Goal: Task Accomplishment & Management: Complete application form

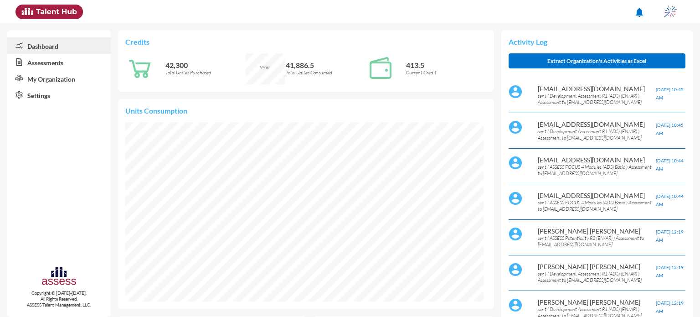
scroll to position [81, 171]
click at [58, 62] on link "Assessments" at bounding box center [58, 62] width 103 height 16
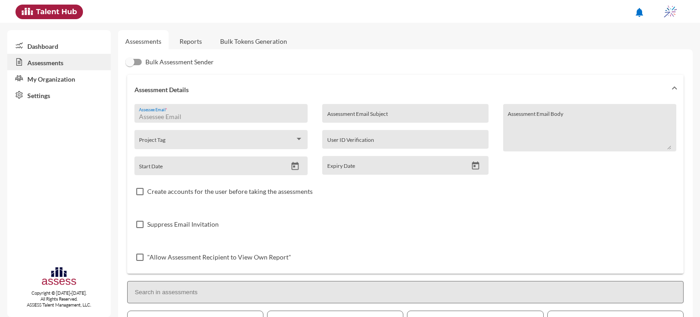
click at [186, 114] on input "Assessee Email *" at bounding box center [221, 116] width 164 height 7
type input "[EMAIL_ADDRESS][DOMAIN_NAME]"
click at [365, 112] on div "Assessment Email Subject" at bounding box center [405, 116] width 156 height 14
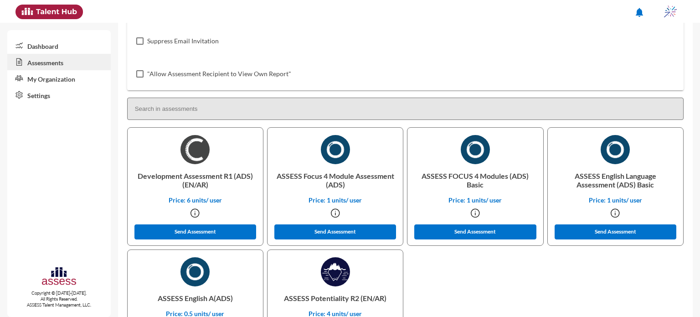
scroll to position [193, 0]
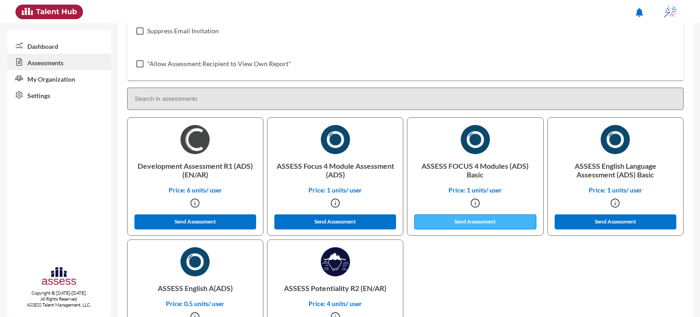
click at [481, 219] on button "Send Assessment" at bounding box center [475, 221] width 122 height 15
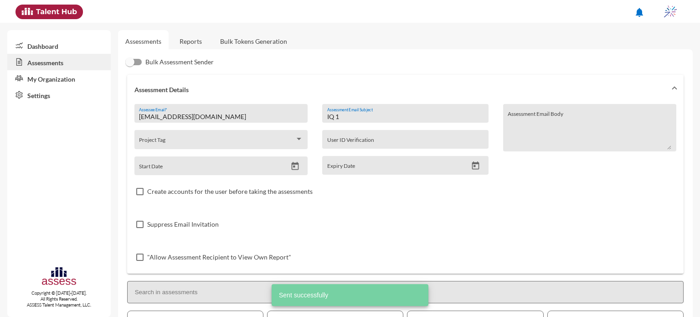
scroll to position [0, 0]
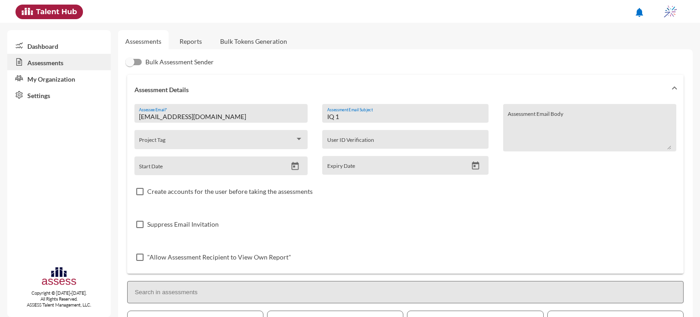
click at [348, 118] on input "IQ 1" at bounding box center [405, 116] width 156 height 7
type input "I"
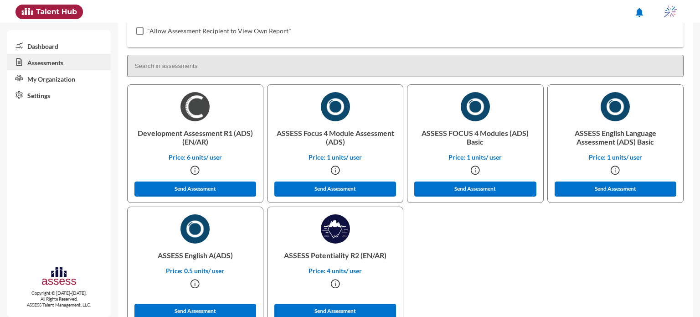
scroll to position [253, 0]
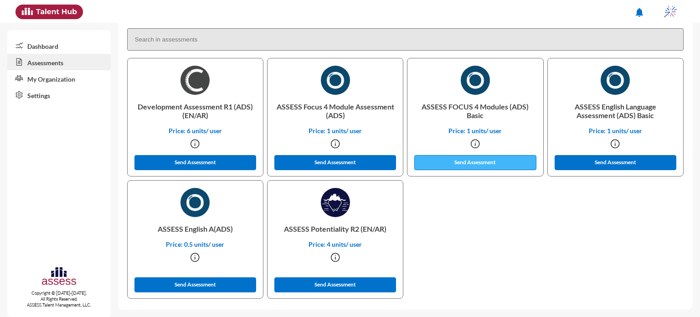
click at [453, 160] on button "Send Assessment" at bounding box center [475, 162] width 122 height 15
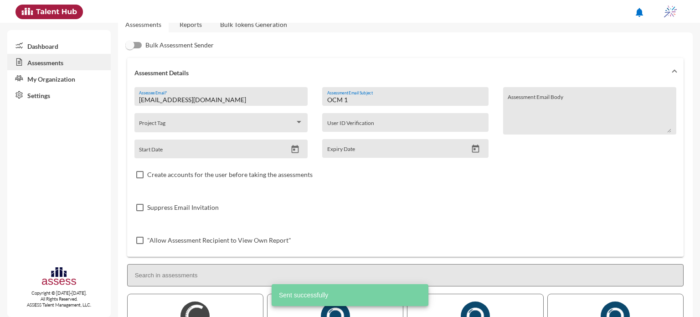
scroll to position [0, 0]
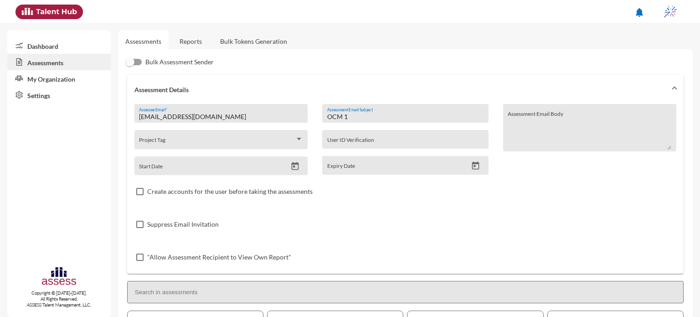
drag, startPoint x: 356, startPoint y: 118, endPoint x: 313, endPoint y: 111, distance: 43.0
click at [315, 111] on div "OCM 1 Assessment Email Subject User ID Verification Expiry Date" at bounding box center [405, 139] width 181 height 71
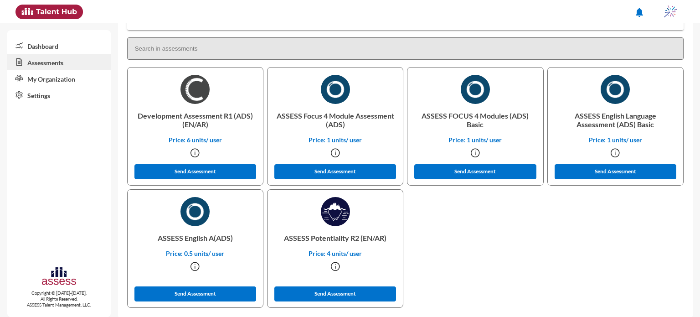
scroll to position [253, 0]
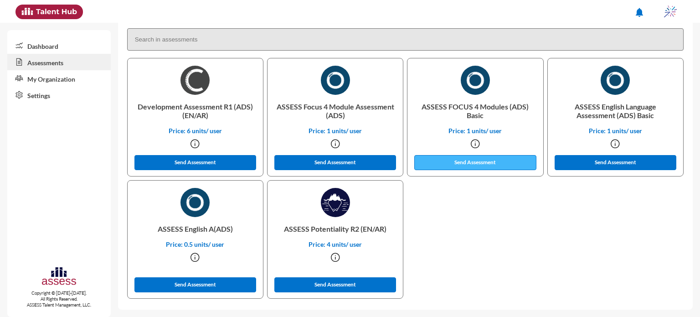
click at [474, 166] on button "Send Assessment" at bounding box center [475, 162] width 122 height 15
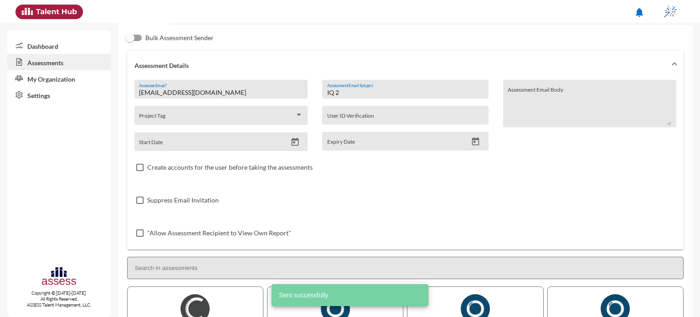
scroll to position [10, 0]
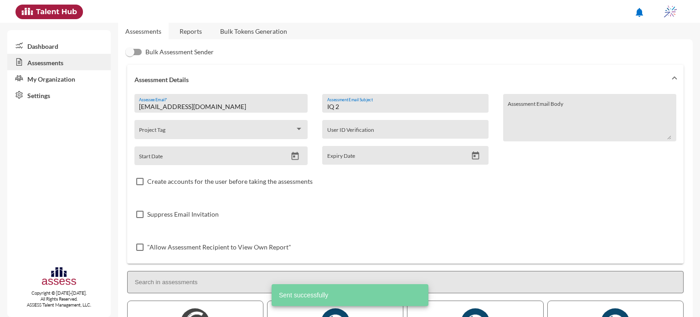
drag, startPoint x: 374, startPoint y: 105, endPoint x: 288, endPoint y: 108, distance: 86.2
click at [288, 108] on div "[EMAIL_ADDRESS][DOMAIN_NAME] Assessee Email * Project Tag Start Date IQ 2 Asses…" at bounding box center [405, 179] width 542 height 170
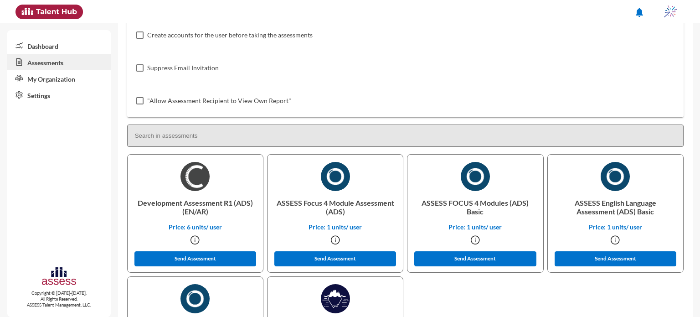
scroll to position [157, 0]
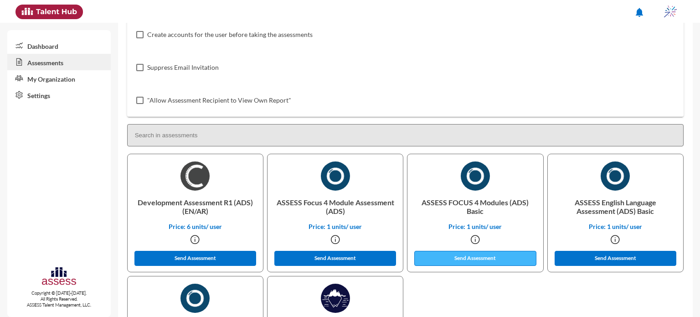
type input "OCM 2"
click at [457, 260] on button "Send Assessment" at bounding box center [475, 258] width 122 height 15
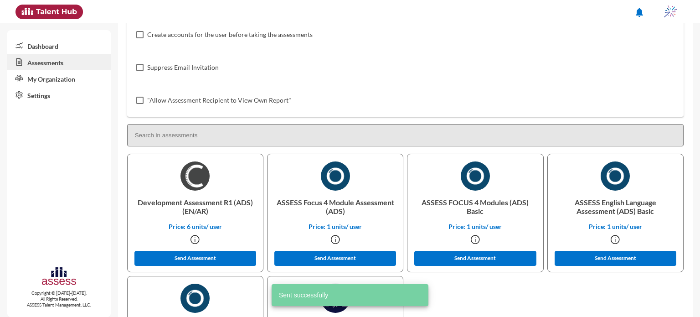
scroll to position [0, 0]
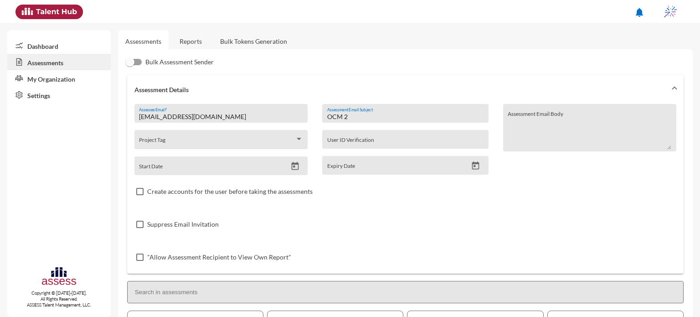
click at [192, 43] on link "Reports" at bounding box center [190, 41] width 37 height 22
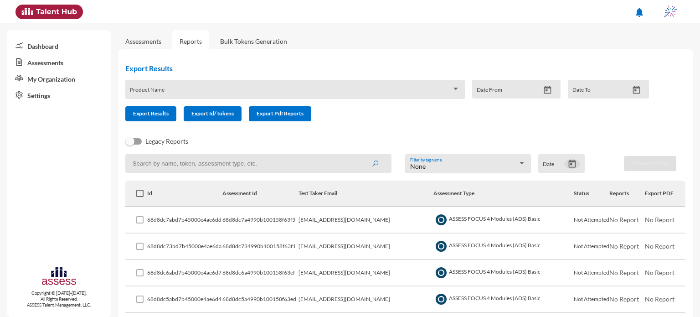
click at [568, 166] on icon "Open calendar" at bounding box center [573, 164] width 10 height 10
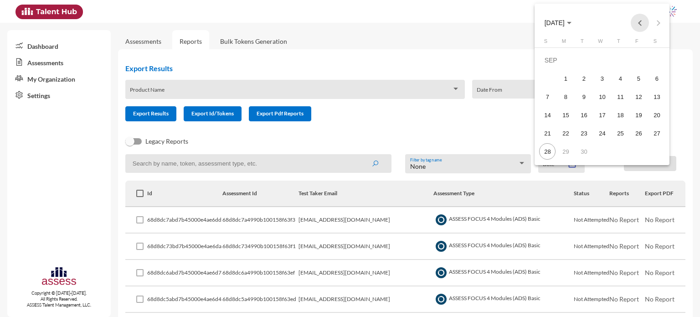
click at [644, 20] on button "Previous month" at bounding box center [640, 23] width 18 height 18
click at [591, 131] on div "24" at bounding box center [584, 133] width 16 height 16
type input "[DATE]"
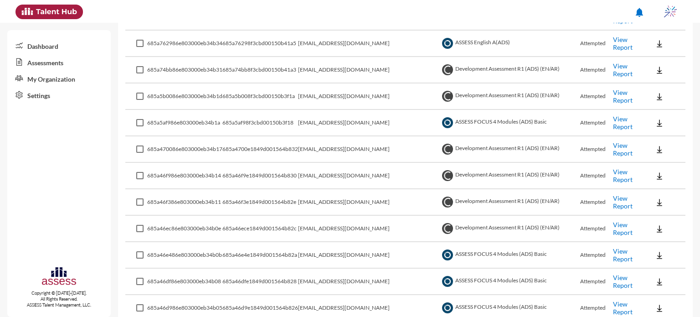
scroll to position [1075, 0]
click at [625, 91] on link "View Report" at bounding box center [623, 97] width 20 height 16
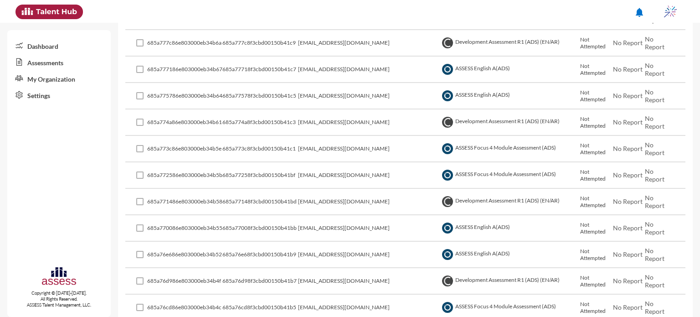
scroll to position [448, 0]
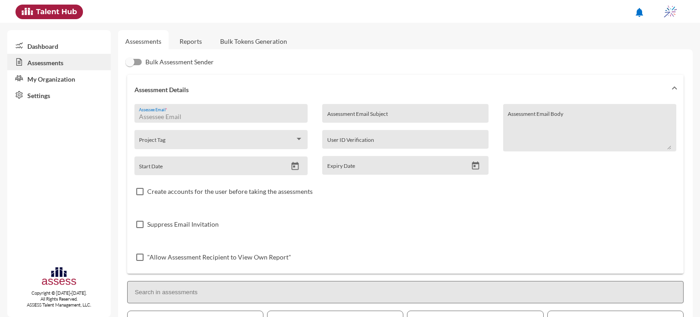
click at [237, 114] on input "Assessee Email *" at bounding box center [221, 116] width 164 height 7
type input "I"
type input "[EMAIL_ADDRESS][DOMAIN_NAME]"
click at [364, 120] on input "Assessment Email Subject" at bounding box center [405, 116] width 156 height 7
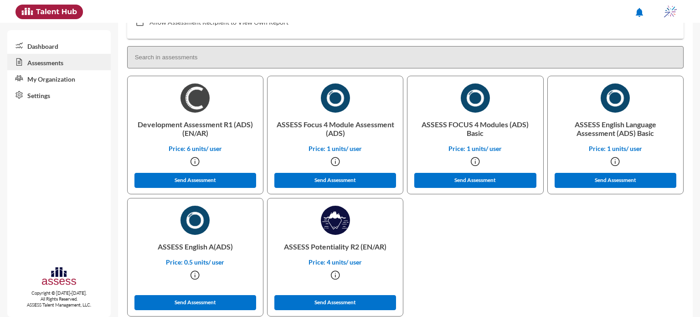
scroll to position [253, 0]
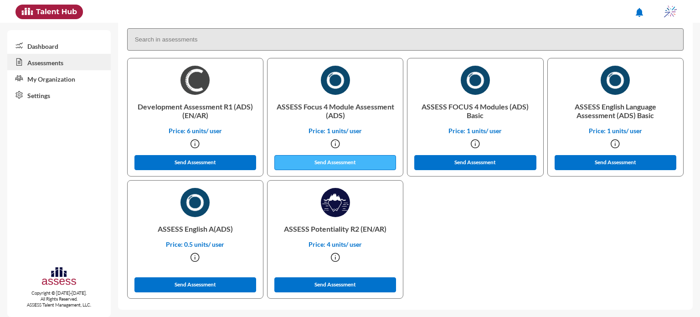
type input "IQ"
click at [358, 164] on button "Send Assessment" at bounding box center [335, 162] width 122 height 15
click at [368, 159] on button "Send Assessment" at bounding box center [335, 162] width 122 height 15
click at [483, 202] on div "Development Assessment R1 (ADS) (EN/AR) Price: 6 units/ user Send Assessment AS…" at bounding box center [405, 180] width 560 height 244
